Goal: Obtain resource: Obtain resource

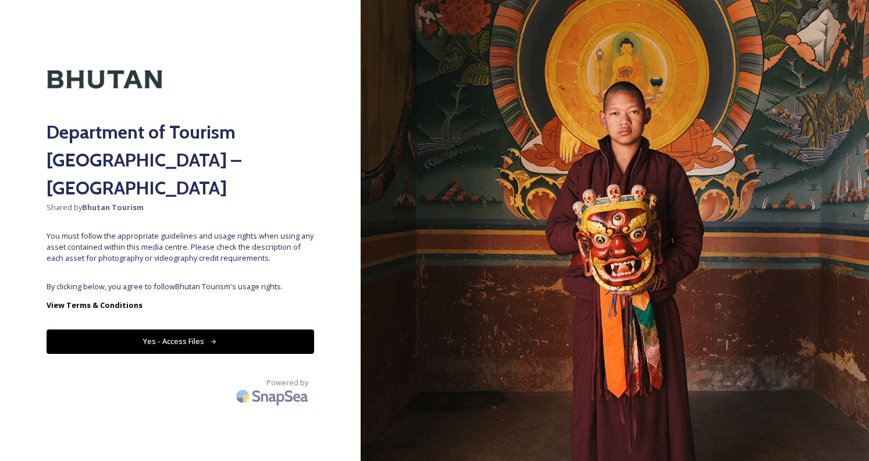
click at [257, 329] on button "Yes - Access Files" at bounding box center [181, 341] width 268 height 24
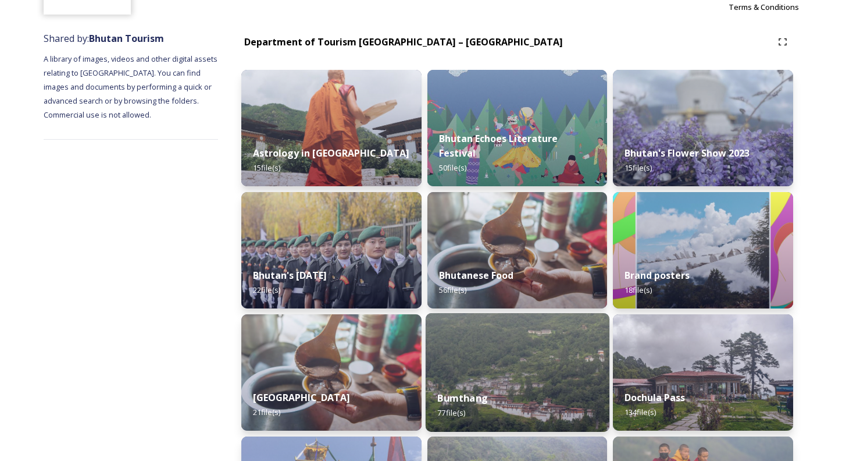
scroll to position [175, 0]
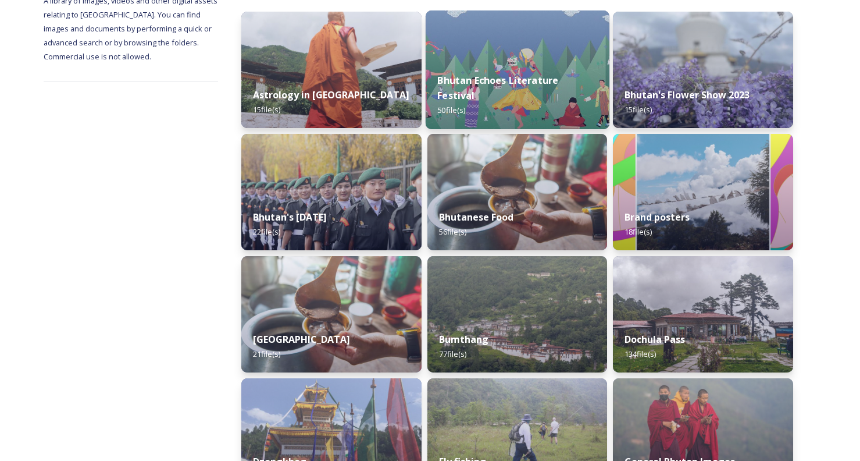
click at [490, 92] on strong "Bhutan Echoes Literature Festival" at bounding box center [497, 88] width 121 height 28
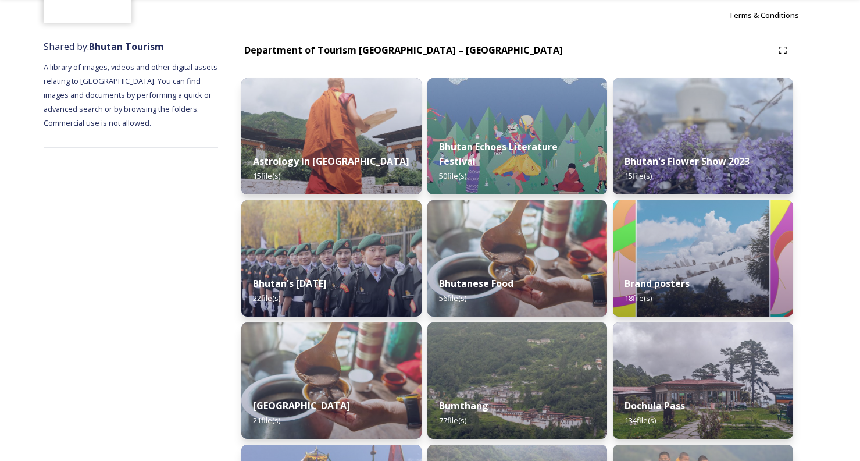
scroll to position [116, 0]
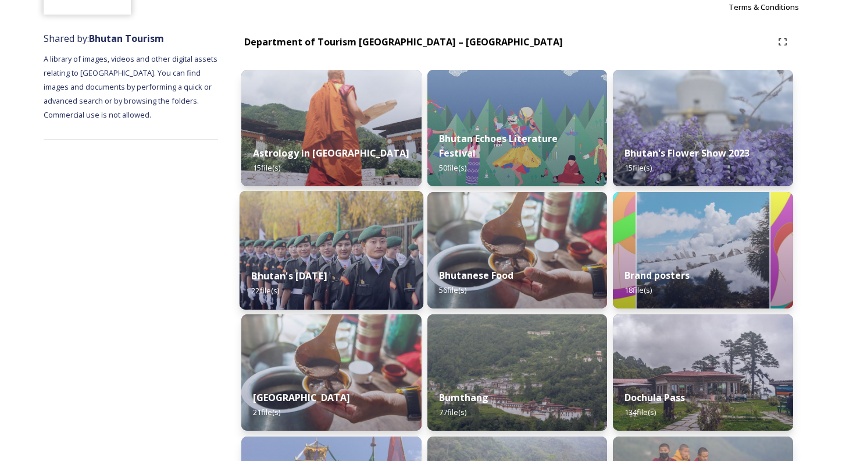
click at [369, 245] on img at bounding box center [332, 250] width 184 height 119
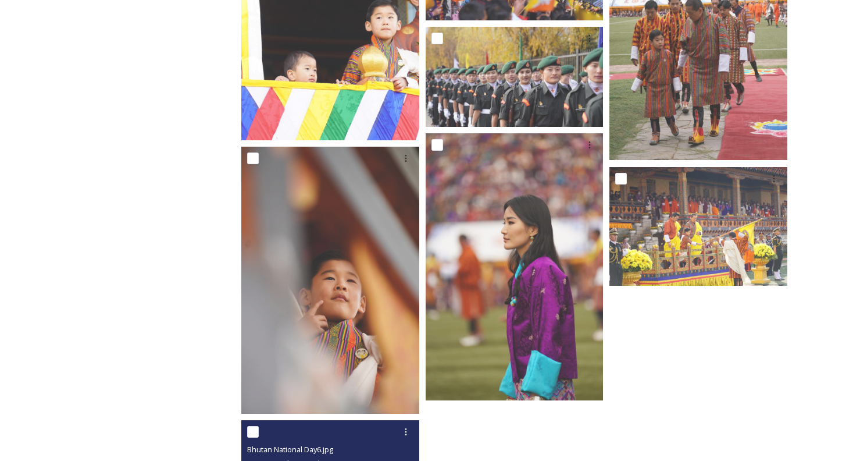
scroll to position [1077, 0]
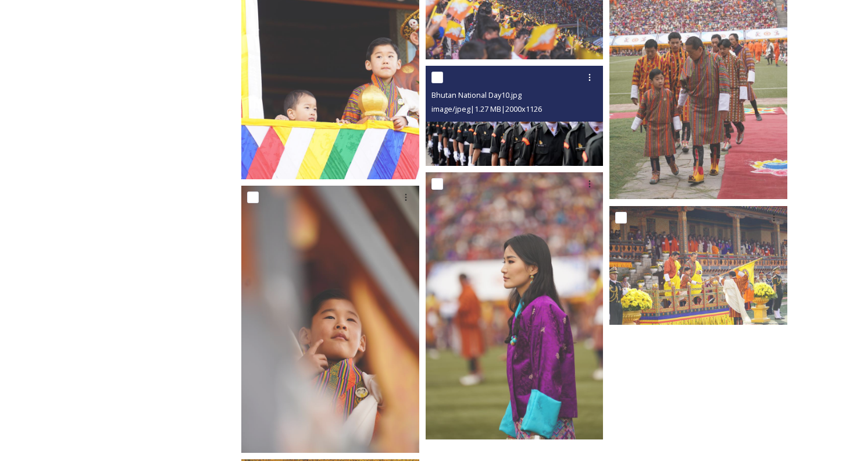
click at [512, 132] on img at bounding box center [515, 116] width 178 height 100
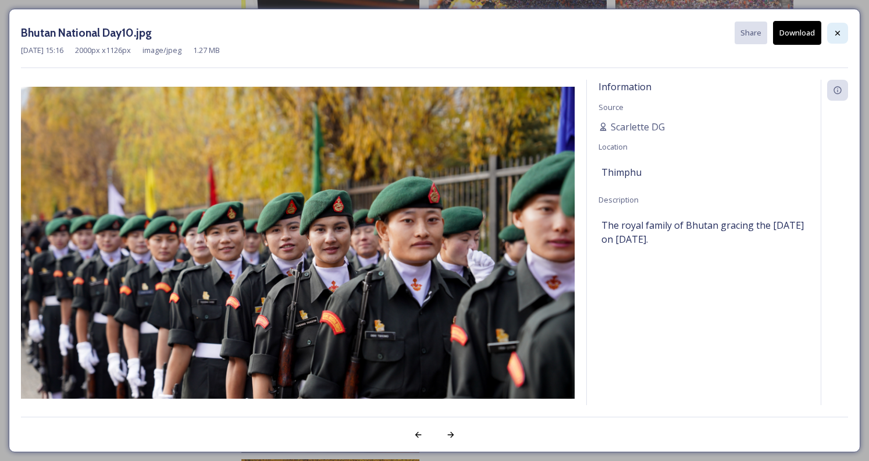
click at [834, 31] on icon at bounding box center [837, 33] width 9 height 9
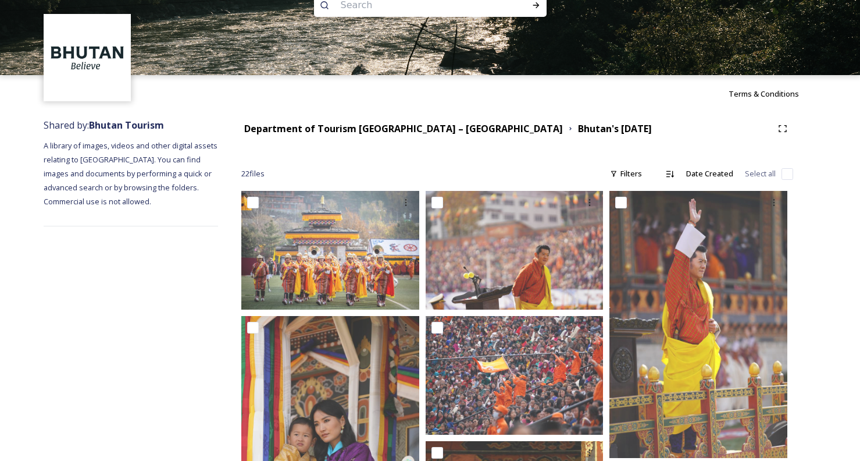
scroll to position [0, 0]
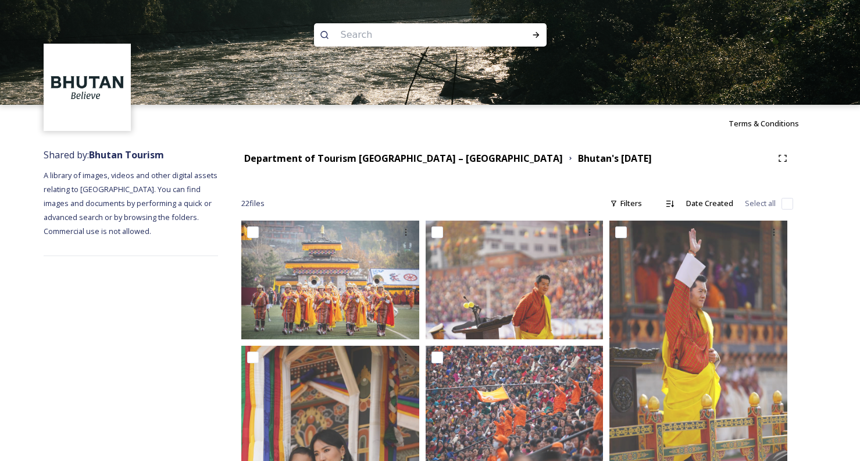
click at [399, 34] on input at bounding box center [414, 35] width 159 height 26
type input "paro"
click at [389, 31] on input at bounding box center [436, 35] width 145 height 26
click at [378, 33] on input at bounding box center [436, 35] width 145 height 26
type input "p"
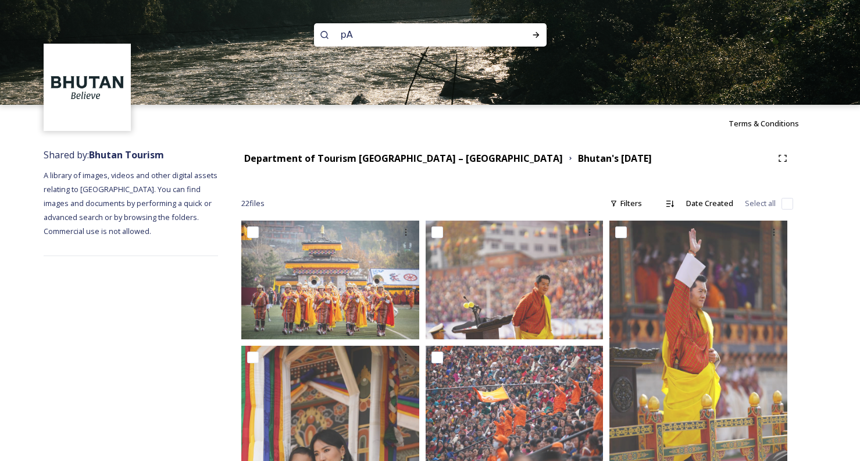
type input "p"
type input "[PERSON_NAME]"
click at [534, 31] on icon at bounding box center [536, 34] width 9 height 9
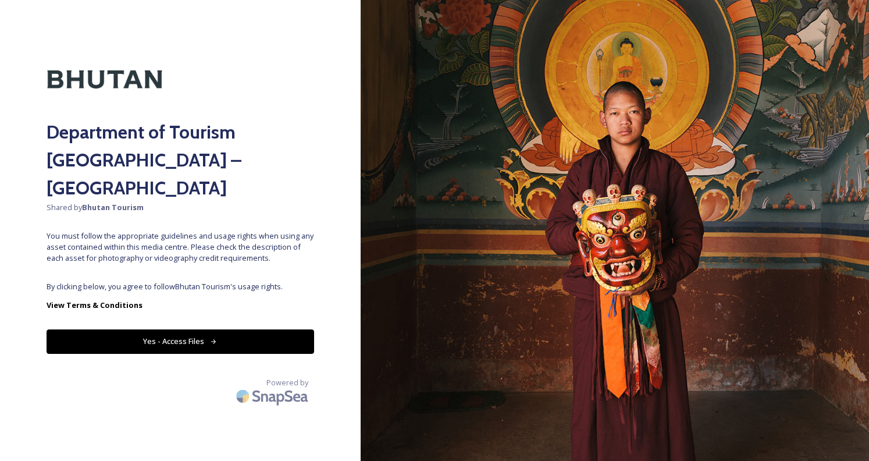
click at [241, 329] on button "Yes - Access Files" at bounding box center [181, 341] width 268 height 24
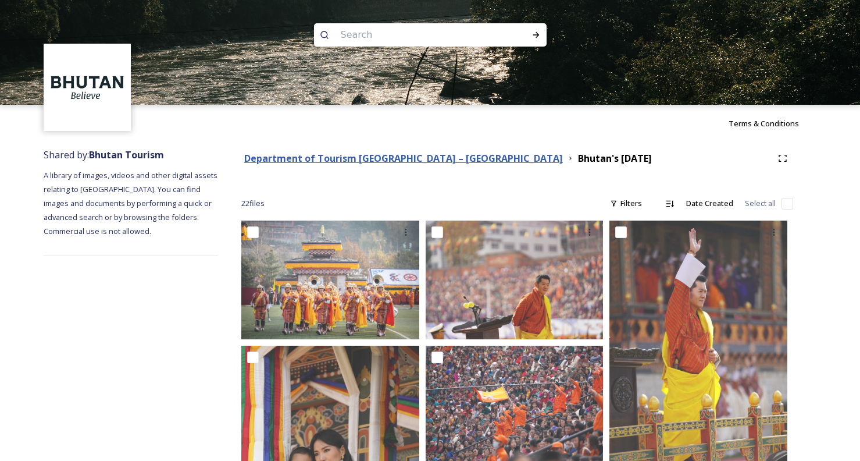
click at [329, 159] on strong "Department of Tourism [GEOGRAPHIC_DATA] – [GEOGRAPHIC_DATA]" at bounding box center [403, 158] width 319 height 13
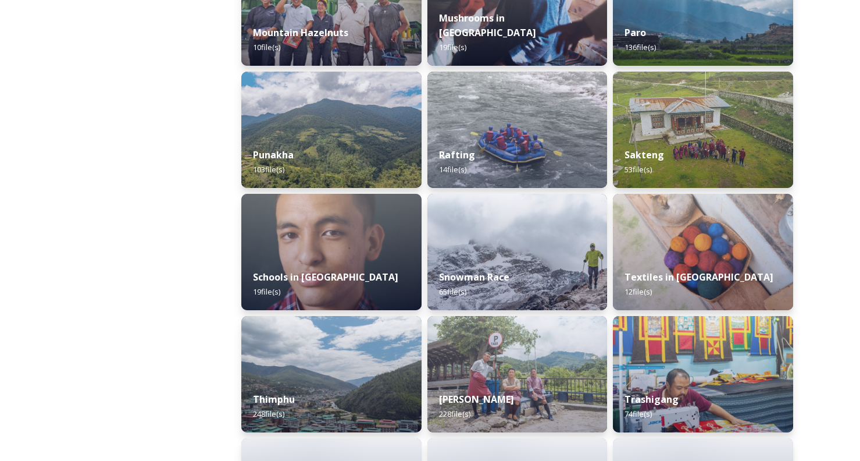
scroll to position [1105, 0]
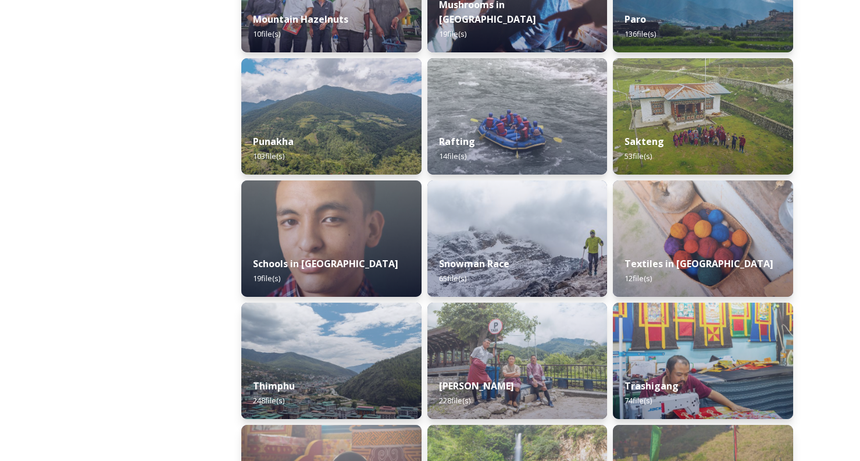
click at [378, 145] on div "Punakha 103 file(s)" at bounding box center [331, 149] width 180 height 52
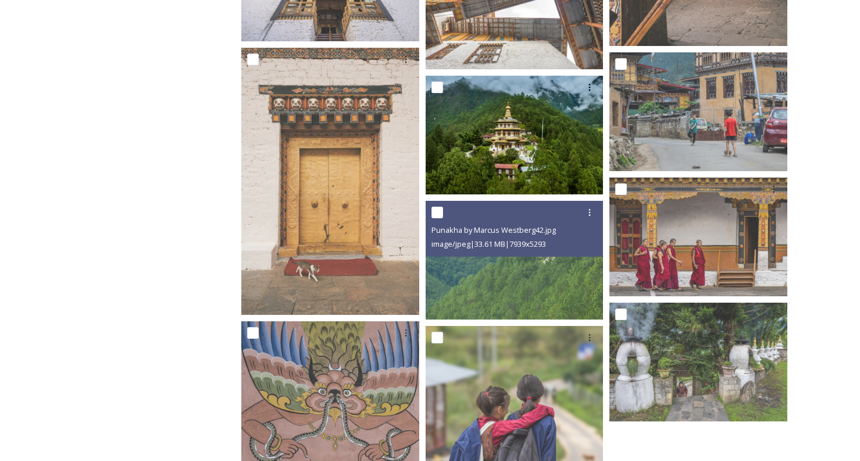
scroll to position [4770, 0]
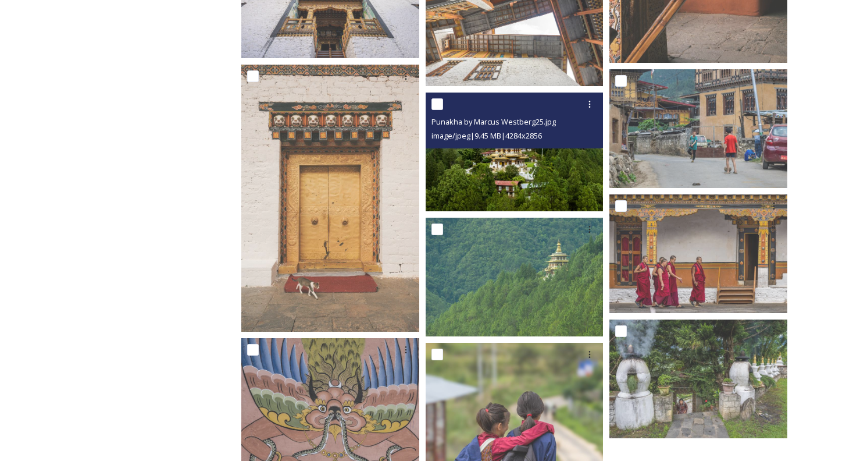
click at [432, 103] on input "checkbox" at bounding box center [438, 104] width 12 height 12
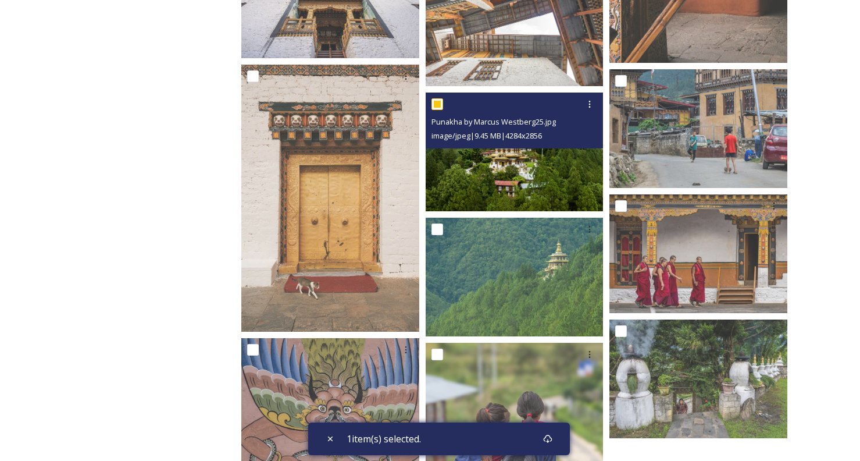
click at [437, 103] on input "checkbox" at bounding box center [438, 104] width 12 height 12
checkbox input "false"
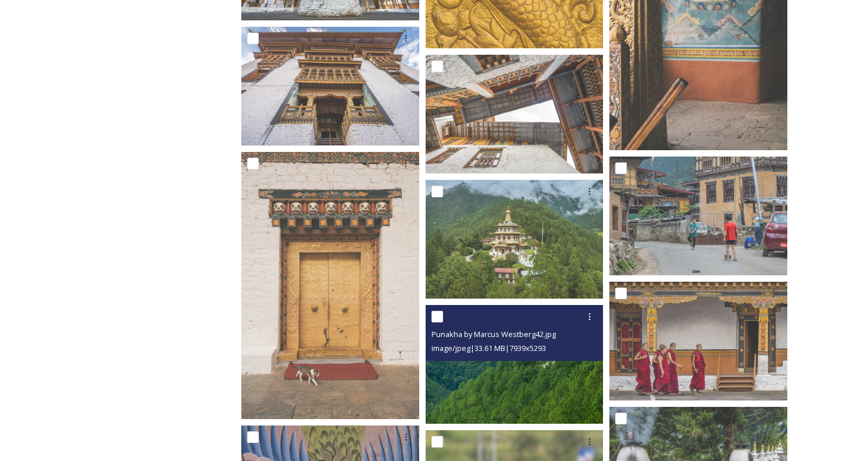
scroll to position [4676, 0]
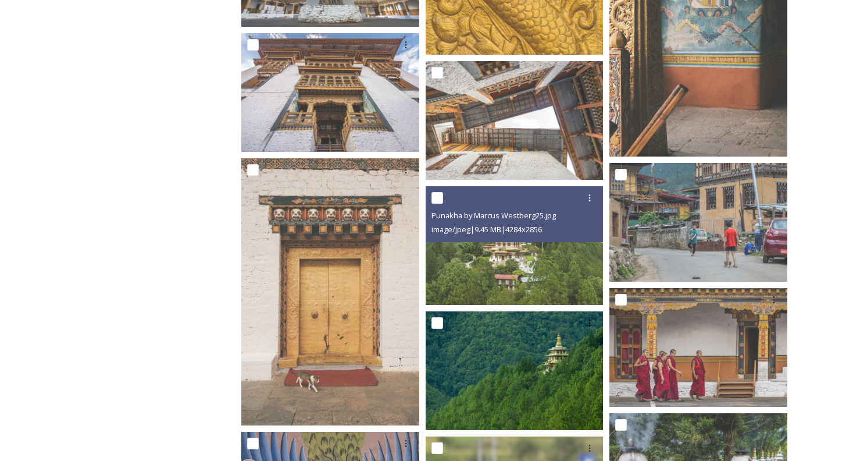
click at [513, 266] on img at bounding box center [515, 245] width 178 height 119
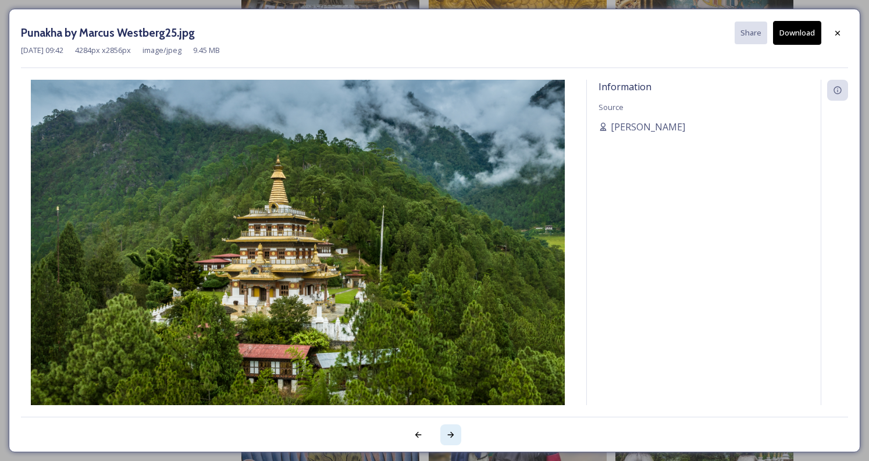
click at [460, 438] on div at bounding box center [450, 434] width 21 height 21
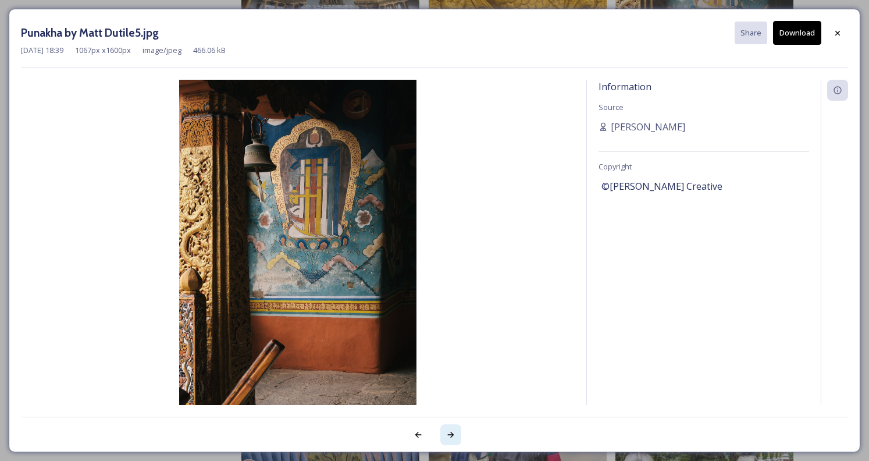
click at [449, 440] on div at bounding box center [450, 434] width 21 height 21
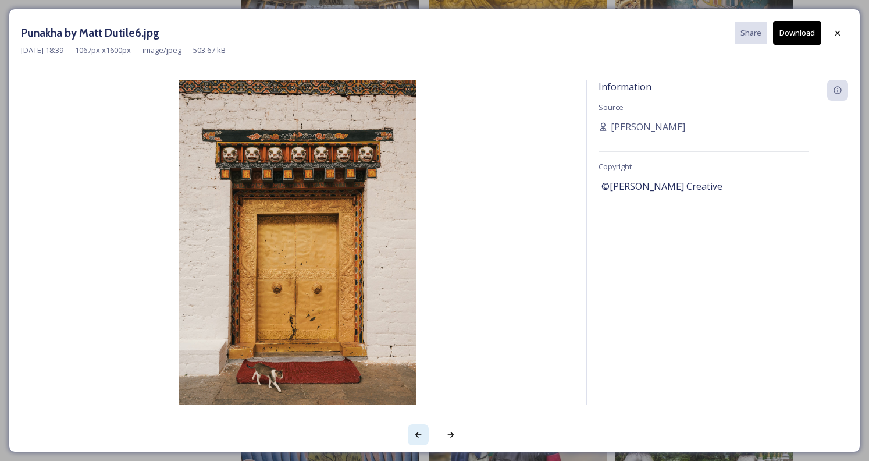
click at [417, 430] on icon at bounding box center [418, 434] width 9 height 9
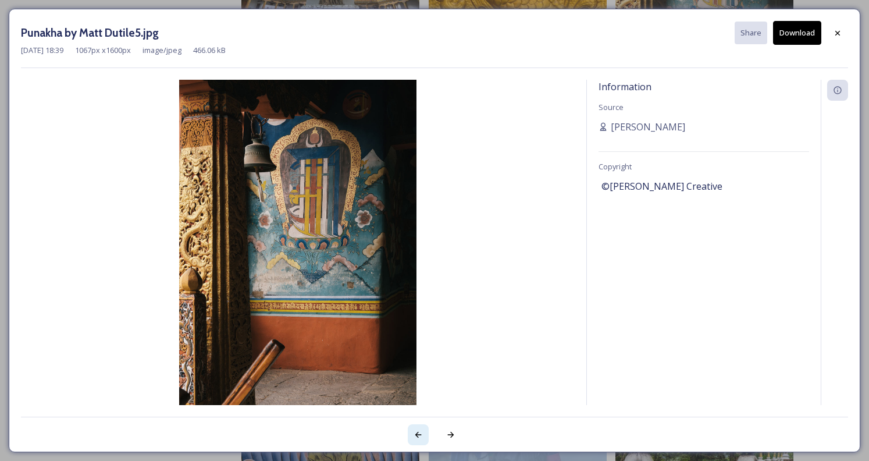
click at [417, 430] on icon at bounding box center [418, 434] width 9 height 9
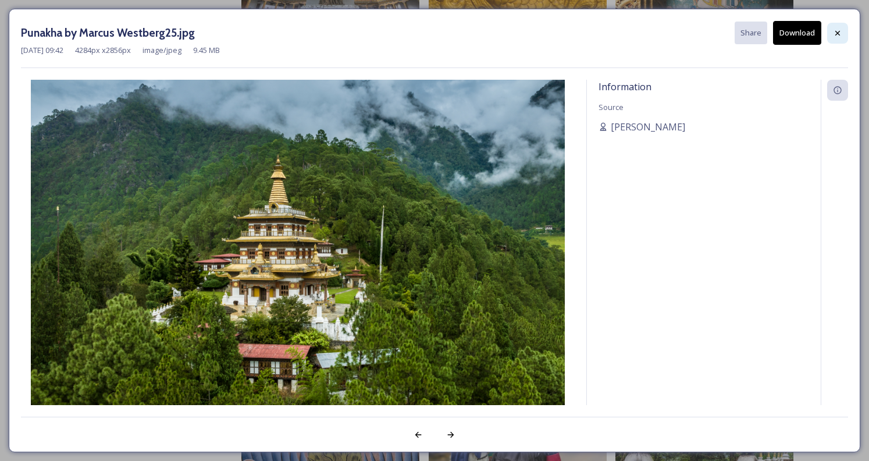
click at [835, 25] on div at bounding box center [837, 33] width 21 height 21
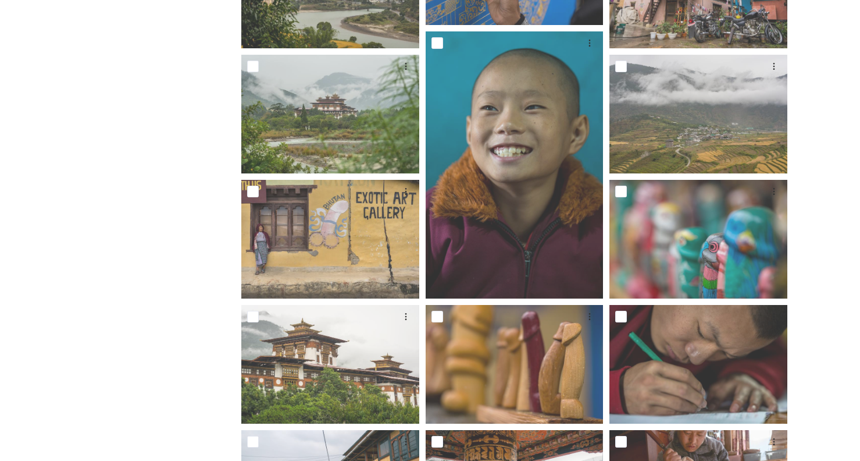
scroll to position [2757, 0]
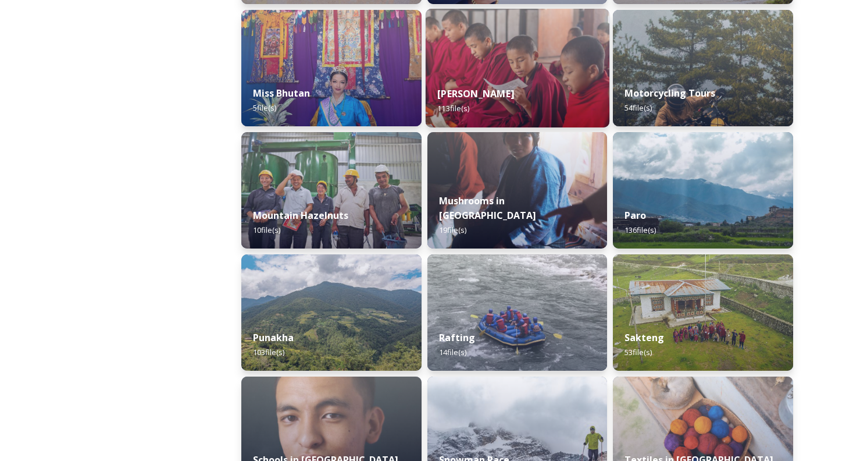
scroll to position [931, 0]
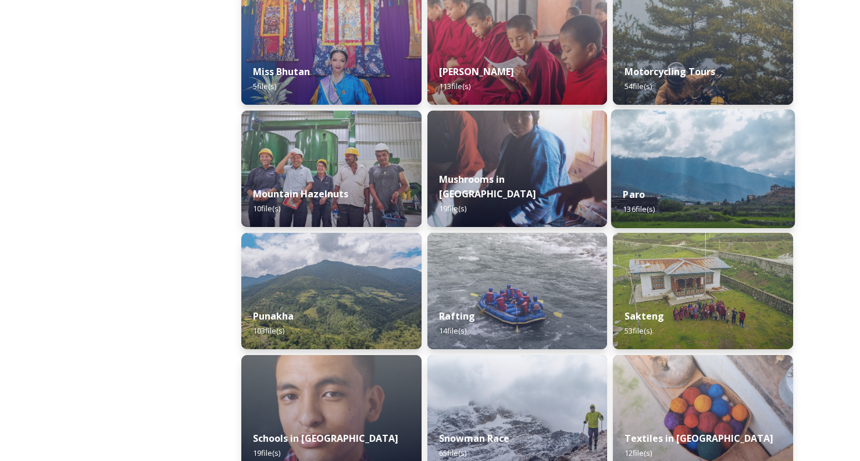
click at [702, 178] on div "Paro 136 file(s)" at bounding box center [703, 201] width 184 height 53
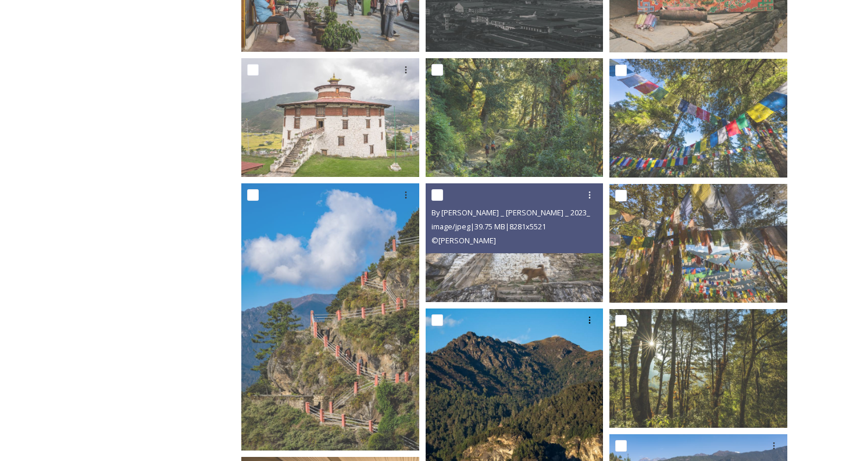
scroll to position [1244, 0]
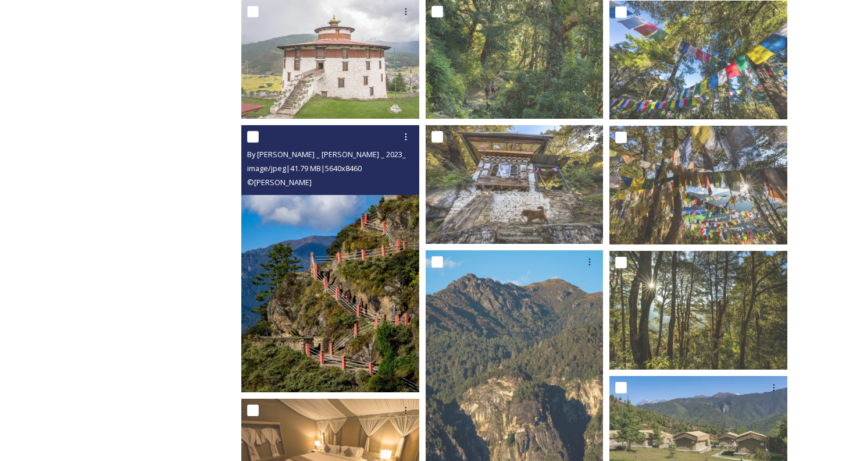
click at [368, 292] on img at bounding box center [330, 258] width 178 height 267
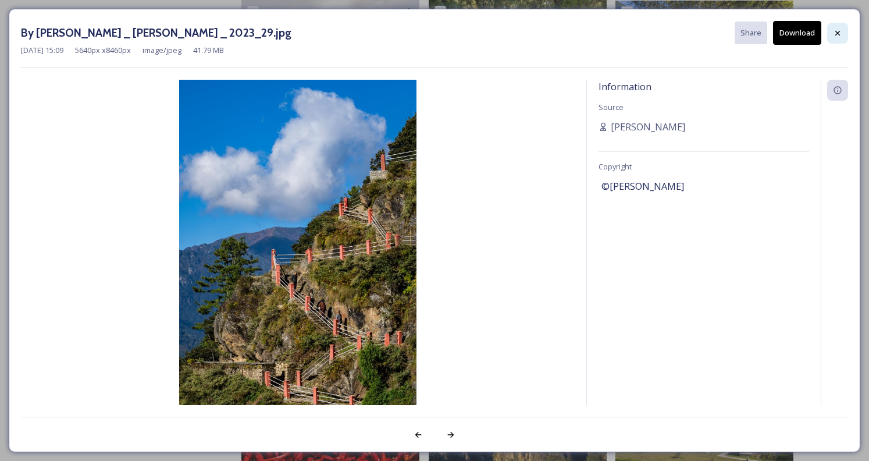
click at [839, 34] on icon at bounding box center [837, 32] width 5 height 5
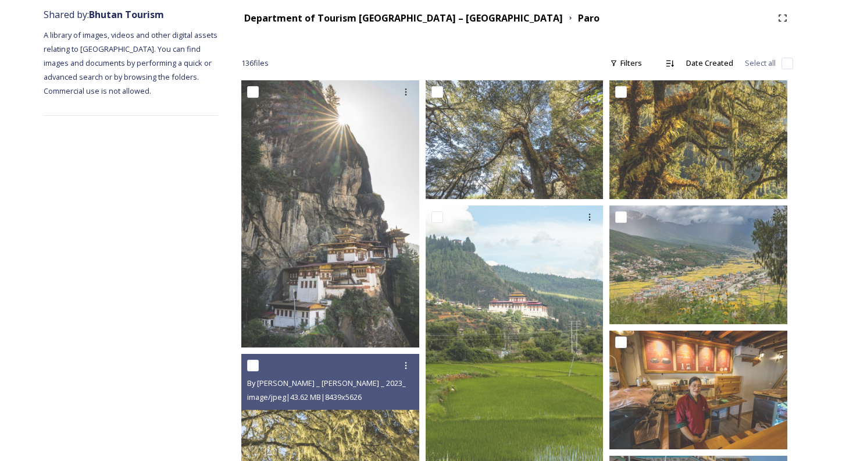
scroll to position [139, 0]
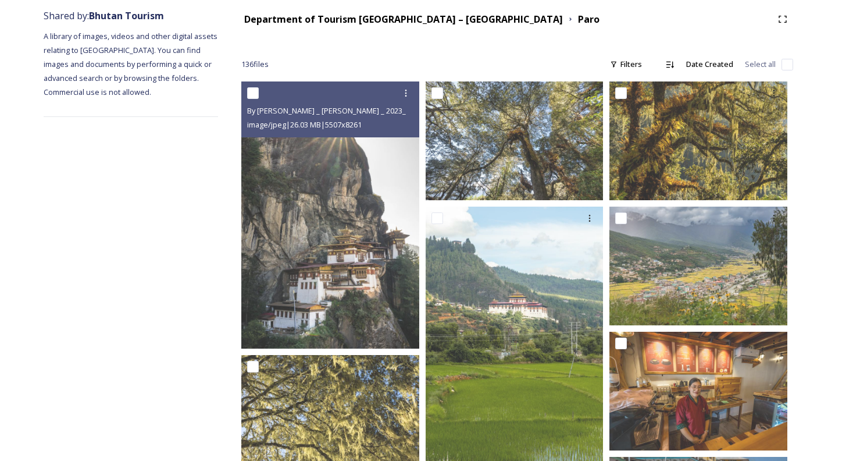
click at [367, 290] on img at bounding box center [330, 214] width 178 height 267
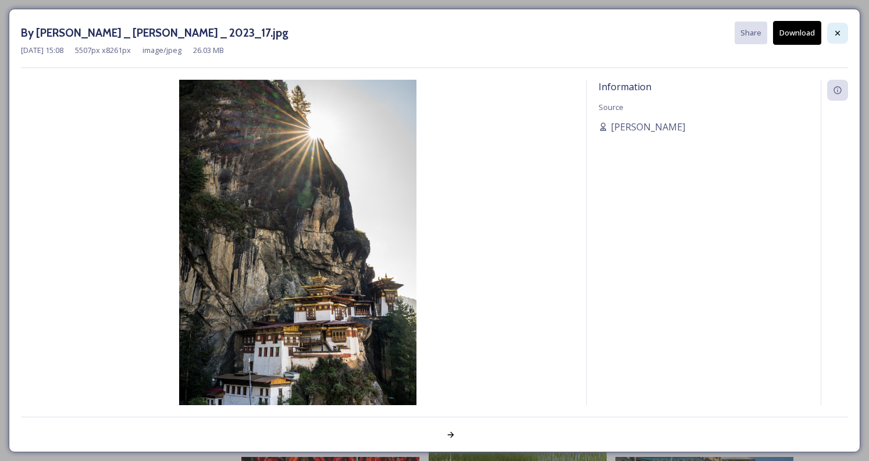
click at [839, 33] on icon at bounding box center [837, 33] width 9 height 9
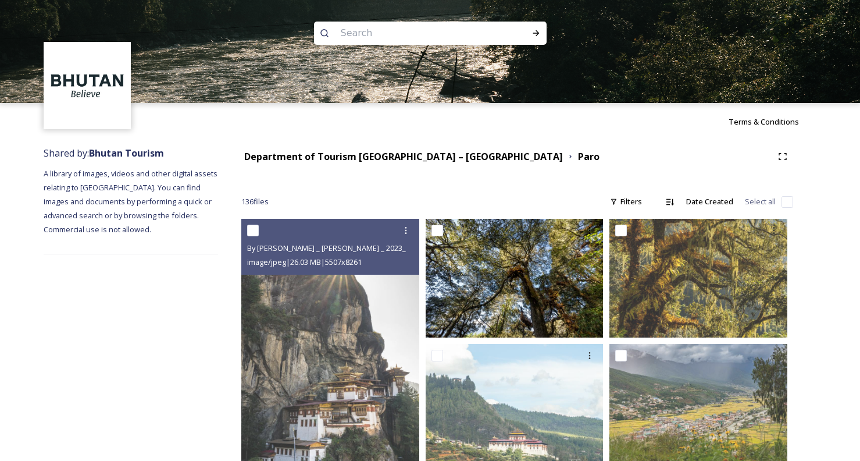
scroll to position [0, 0]
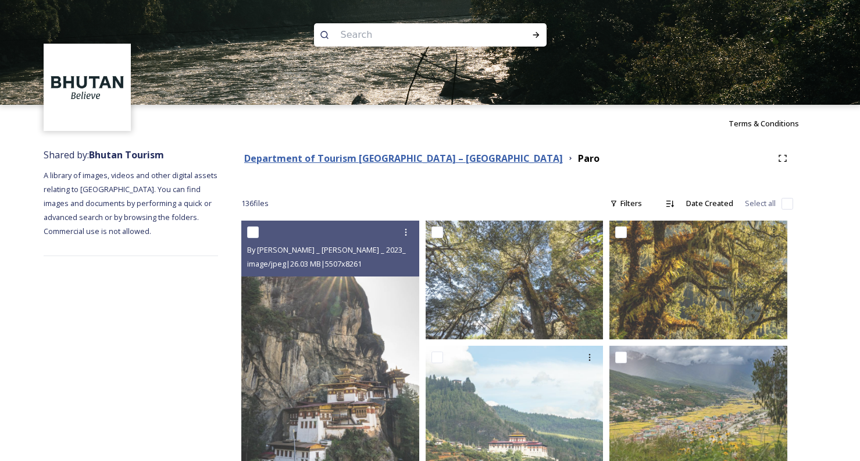
click at [350, 156] on strong "Department of Tourism [GEOGRAPHIC_DATA] – [GEOGRAPHIC_DATA]" at bounding box center [403, 158] width 319 height 13
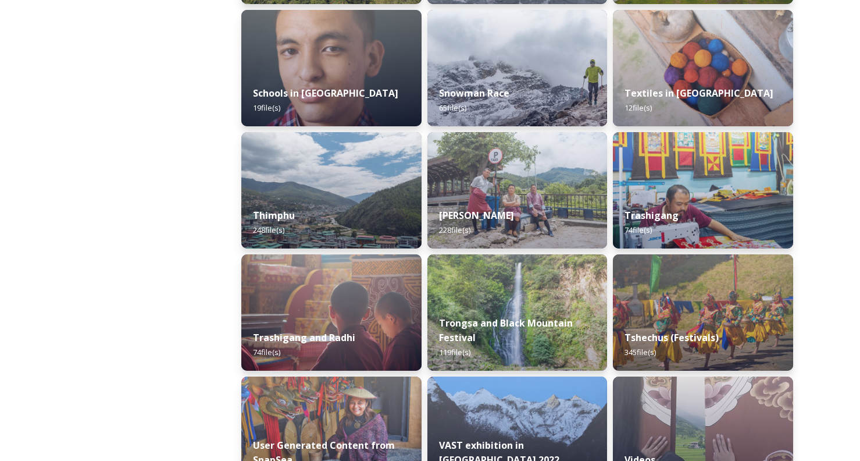
scroll to position [1280, 0]
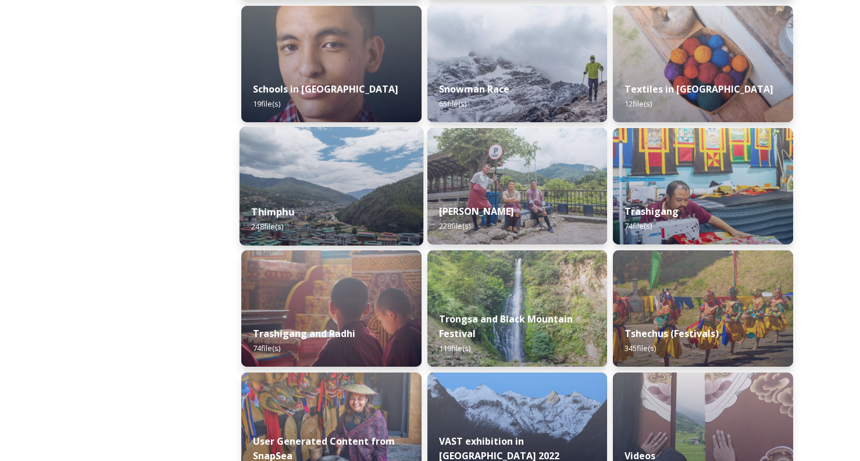
click at [359, 206] on div "Thimphu 248 file(s)" at bounding box center [332, 219] width 184 height 53
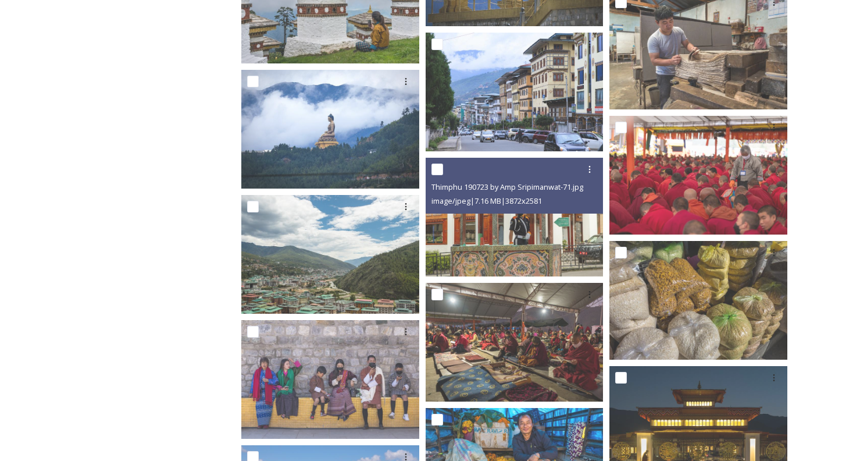
scroll to position [3083, 0]
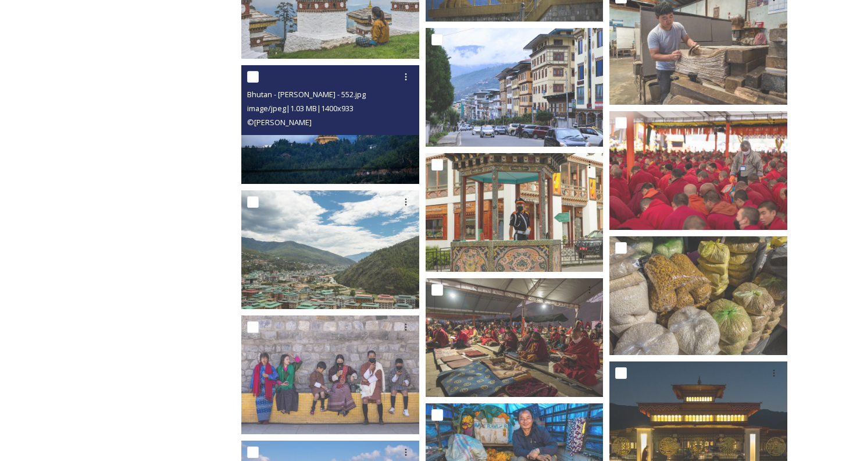
click at [361, 157] on img at bounding box center [330, 124] width 178 height 119
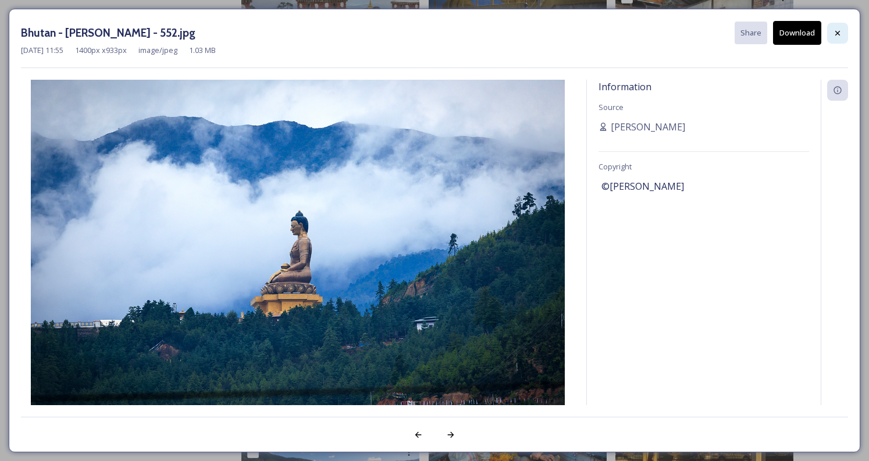
click at [835, 34] on icon at bounding box center [837, 33] width 9 height 9
